Goal: Complete application form

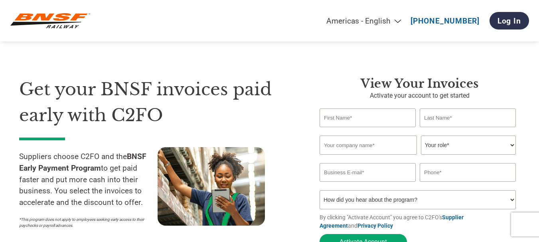
click at [348, 115] on input "text" at bounding box center [368, 118] width 96 height 19
click at [304, 116] on div "Get your BNSF invoices paid early with C2FO Suppliers choose C2FO and the BNSF …" at bounding box center [163, 165] width 289 height 177
click at [287, 75] on div "Get your BNSF invoices paid early with C2FO Suppliers choose C2FO and the BNSF …" at bounding box center [269, 149] width 501 height 209
click at [338, 117] on input "text" at bounding box center [368, 118] width 96 height 19
type input "Jawad"
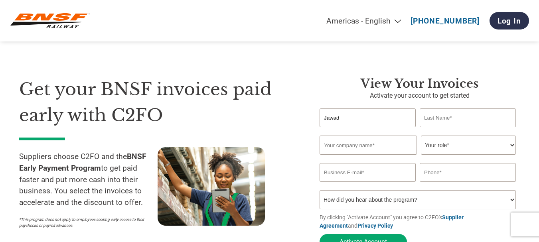
type input "Murtaza"
type input "jawad.murtaza.ch1@gmail.com"
type input "03004111271"
click at [343, 145] on input "text" at bounding box center [368, 145] width 97 height 19
type input "C"
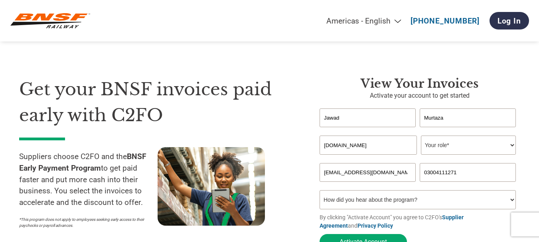
type input "Cleanis.Inc"
click at [513, 147] on select "Your role* CFO Controller Credit Manager Finance Director Treasurer CEO Preside…" at bounding box center [468, 145] width 95 height 19
select select "ACCOUNTS_RECEIVABLE"
click at [421, 137] on select "Your role* CFO Controller Credit Manager Finance Director Treasurer CEO Preside…" at bounding box center [468, 145] width 95 height 19
drag, startPoint x: 401, startPoint y: 174, endPoint x: 305, endPoint y: 174, distance: 95.8
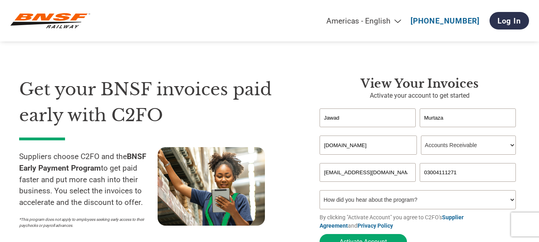
click at [305, 174] on div "Get your BNSF invoices paid early with C2FO Suppliers choose C2FO and the BNSF …" at bounding box center [269, 149] width 501 height 209
type input "jmurtaza.ext@cleanis.com"
paste input "(646) 416-9846"
type input "(646) 416-9846"
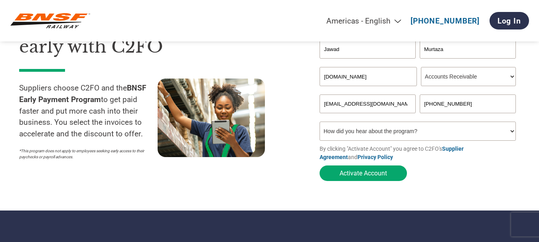
scroll to position [80, 0]
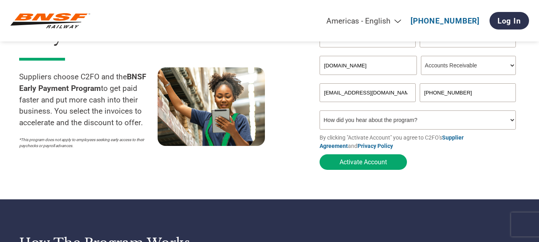
click at [512, 121] on select "How did you hear about the program? Received a letter Email Social Media Online…" at bounding box center [418, 120] width 196 height 19
select select "Online Search"
click at [320, 113] on select "How did you hear about the program? Received a letter Email Social Media Online…" at bounding box center [418, 120] width 196 height 19
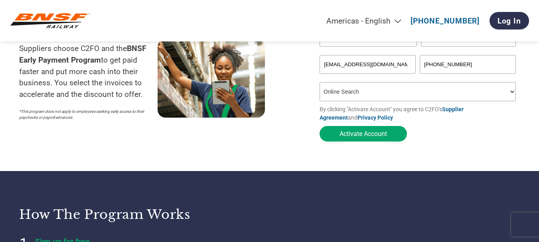
scroll to position [120, 0]
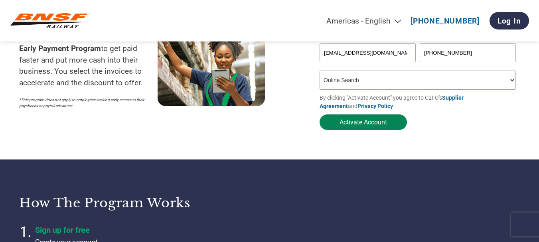
click at [367, 127] on button "Activate Account" at bounding box center [363, 123] width 87 height 16
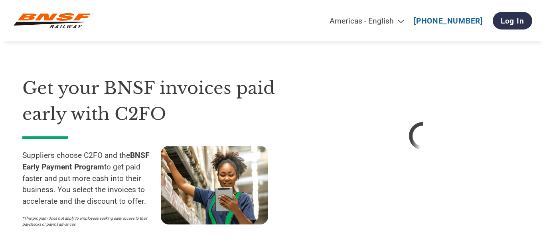
scroll to position [0, 0]
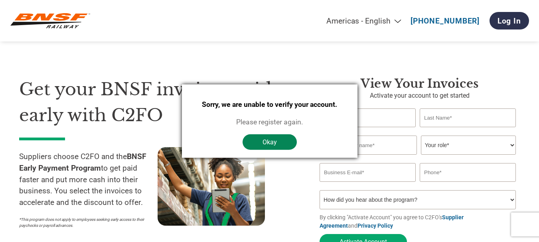
click at [272, 141] on button "Okay" at bounding box center [270, 143] width 54 height 16
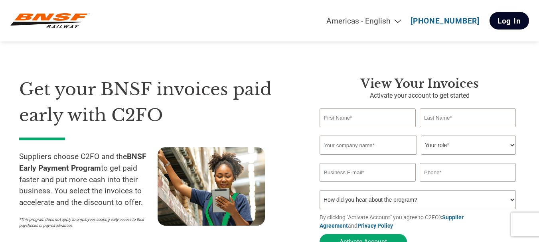
click at [513, 24] on link "Log In" at bounding box center [510, 21] width 40 height 18
